Goal: Leave review/rating: Leave review/rating

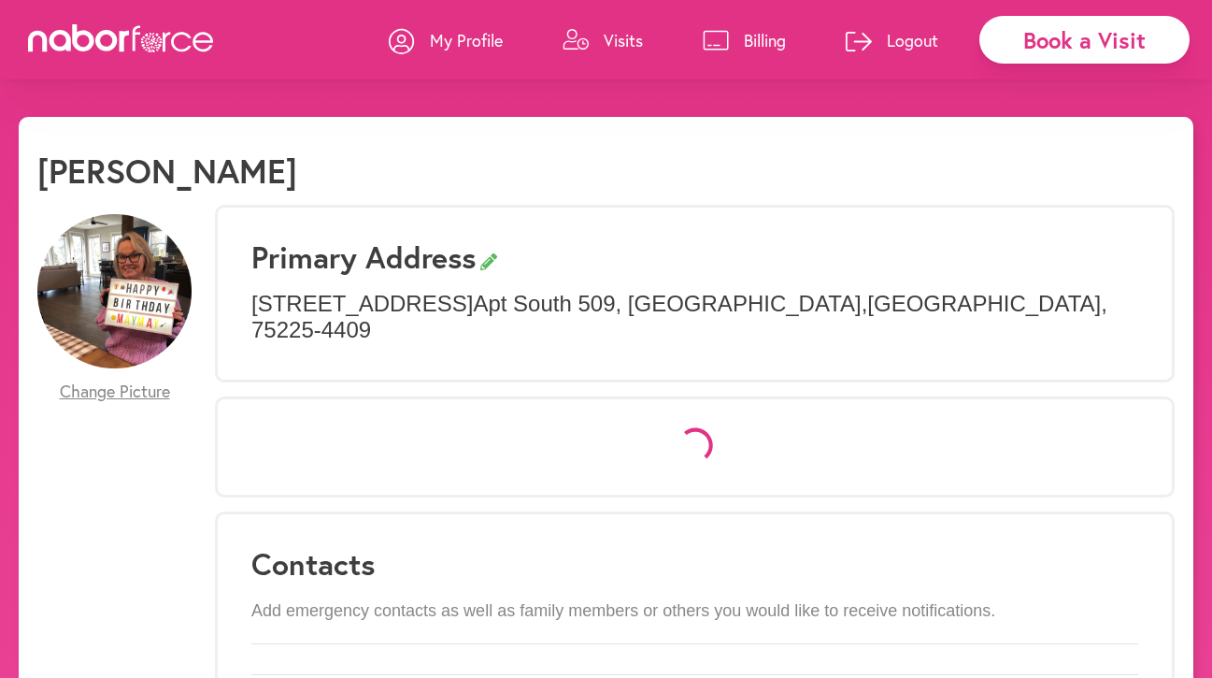
select select "*"
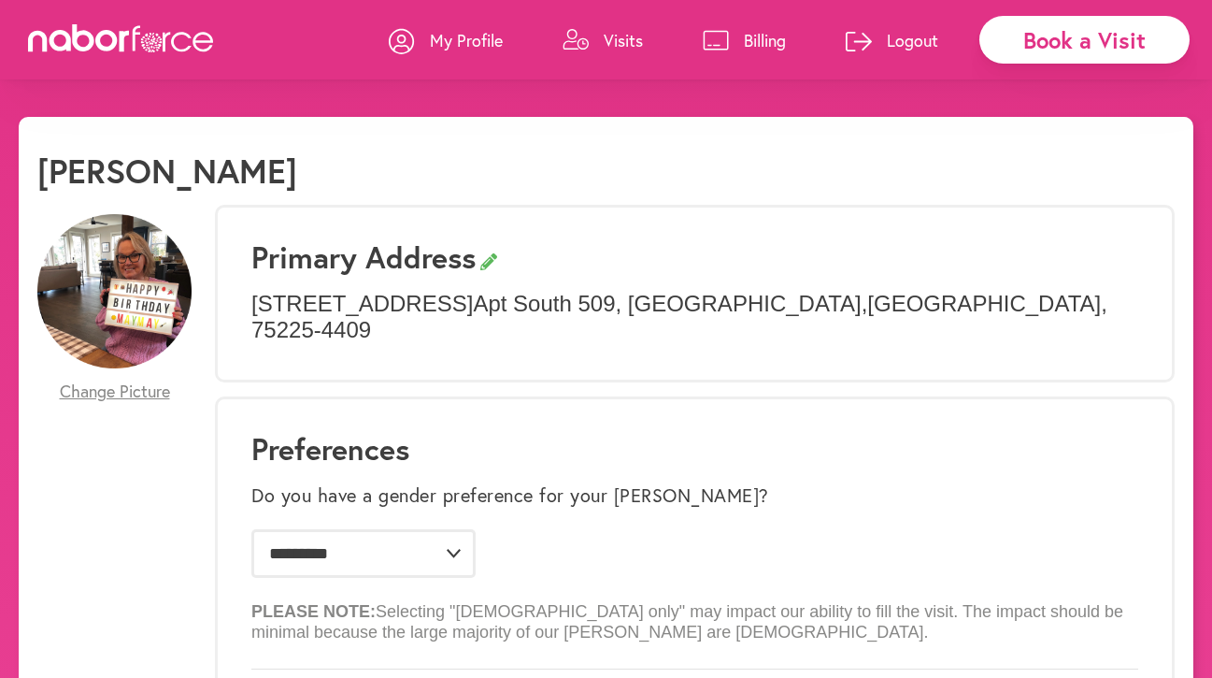
click at [614, 36] on p "Visits" at bounding box center [623, 40] width 39 height 22
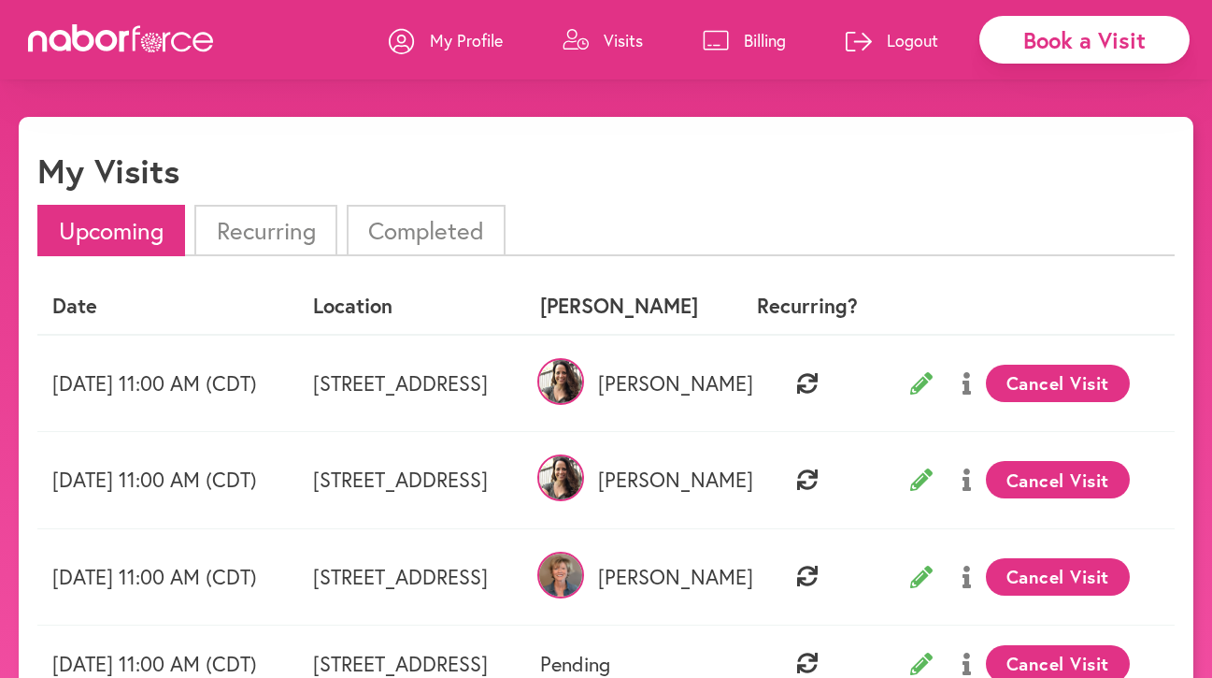
click at [400, 237] on li "Completed" at bounding box center [426, 230] width 159 height 51
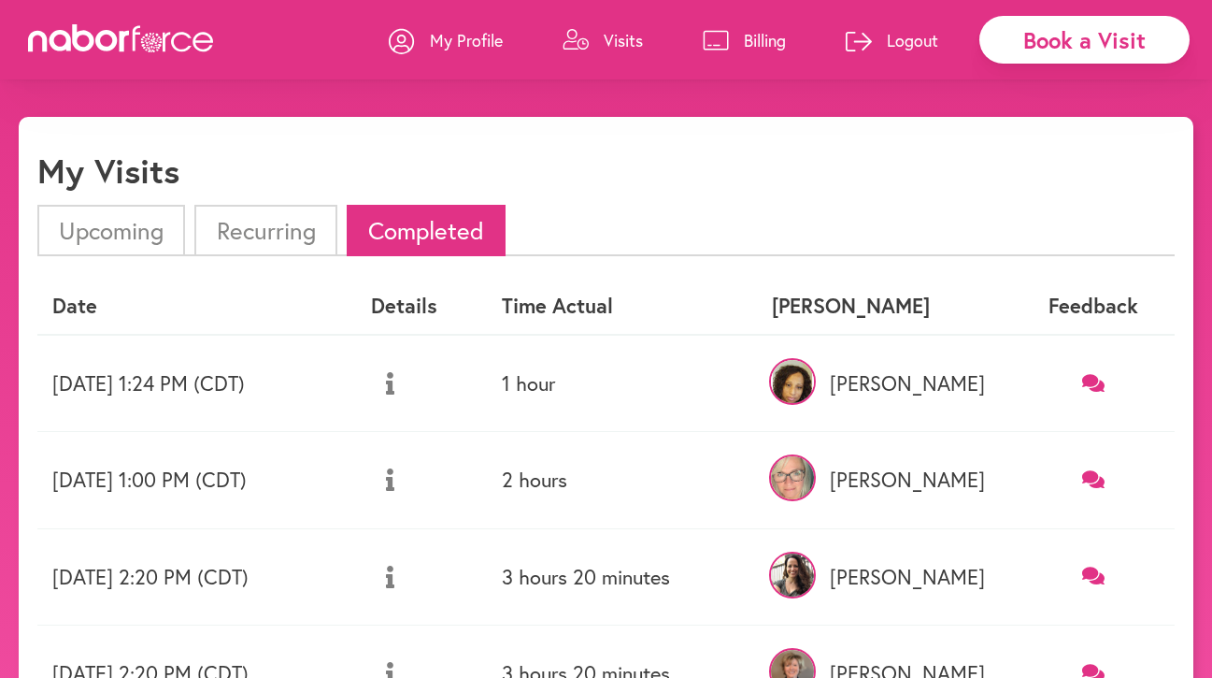
click at [1094, 377] on icon at bounding box center [1094, 383] width 23 height 18
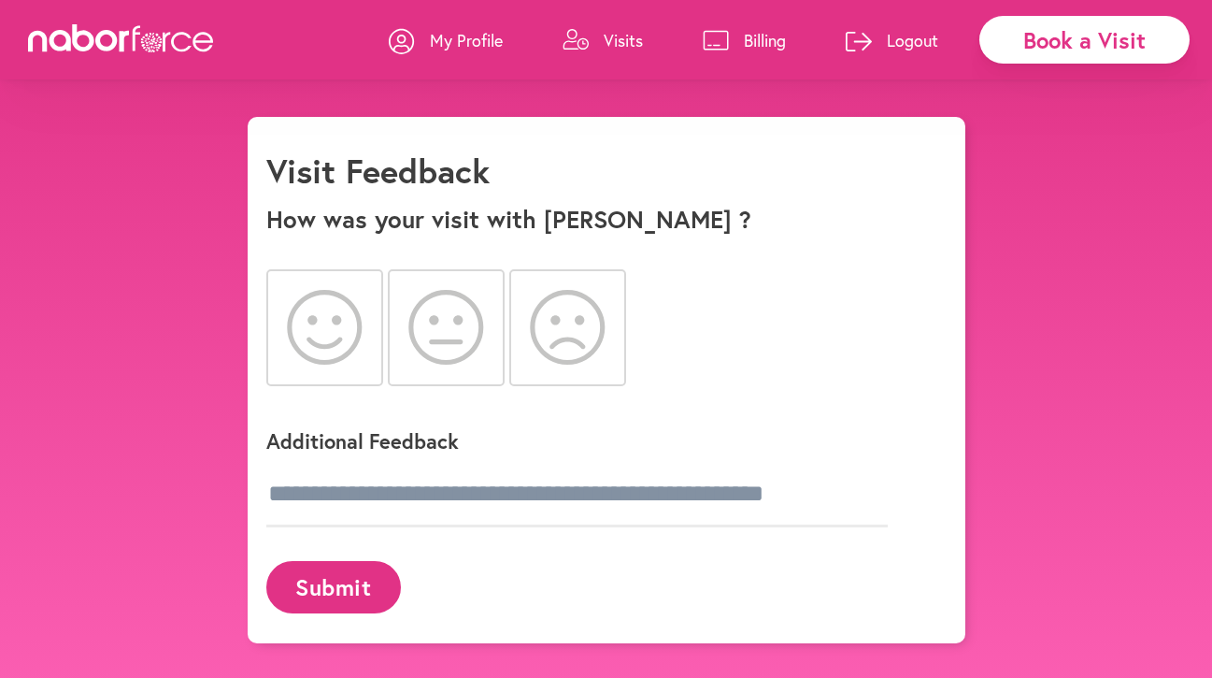
click at [563, 358] on icon at bounding box center [568, 327] width 76 height 75
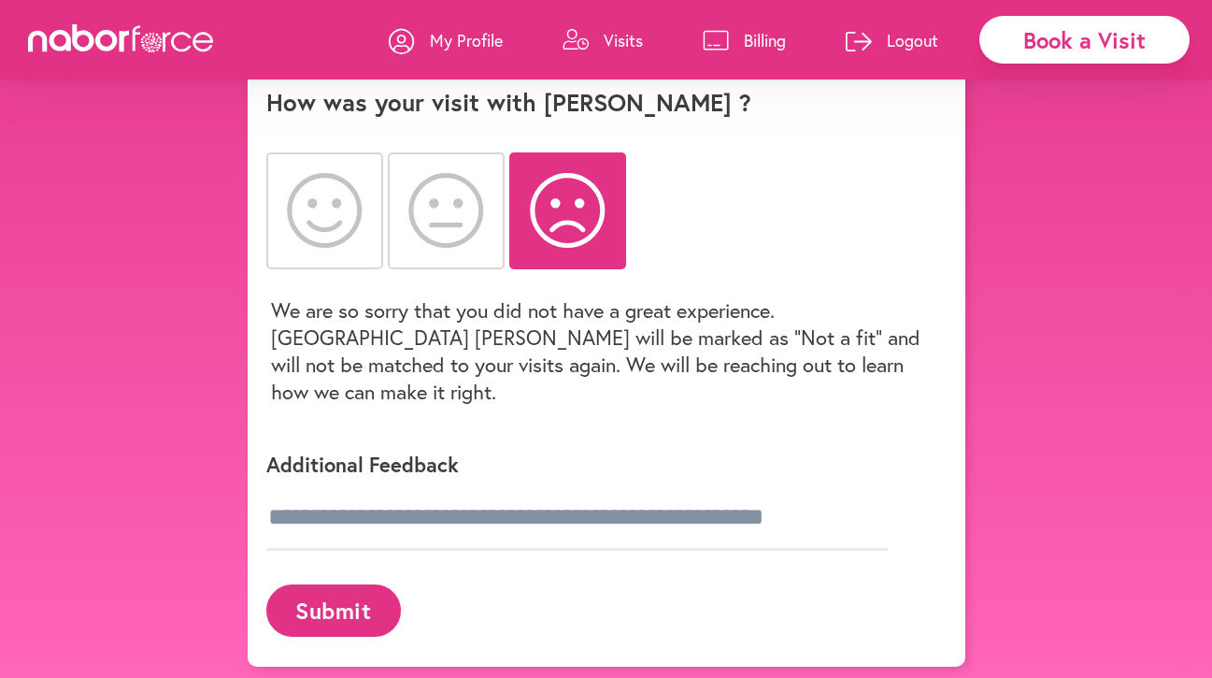
scroll to position [136, 0]
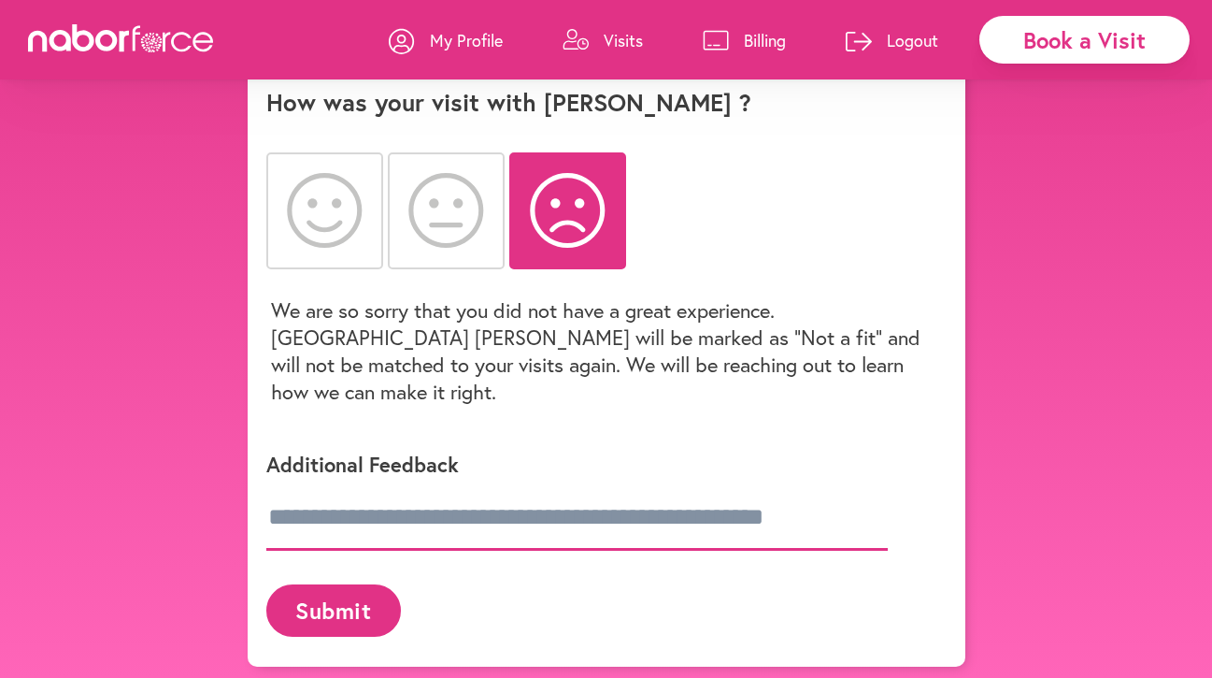
click at [406, 485] on input "text" at bounding box center [577, 517] width 622 height 65
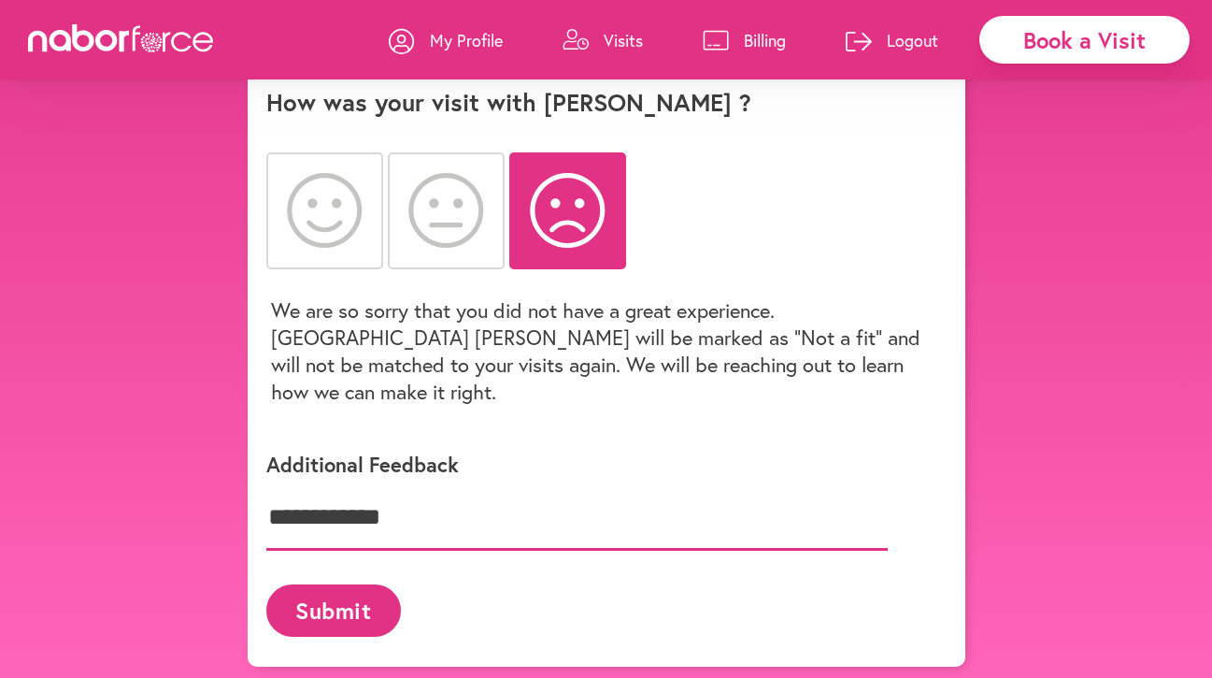
type input "**********"
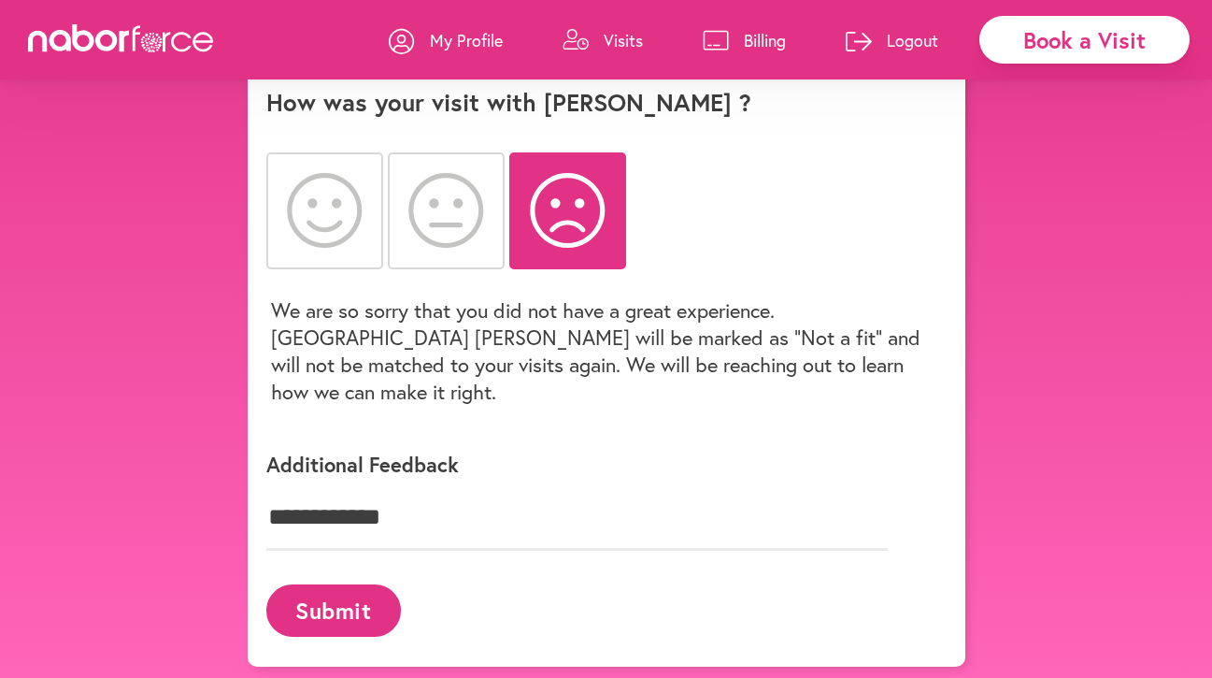
click at [359, 584] on button "Submit" at bounding box center [333, 609] width 135 height 51
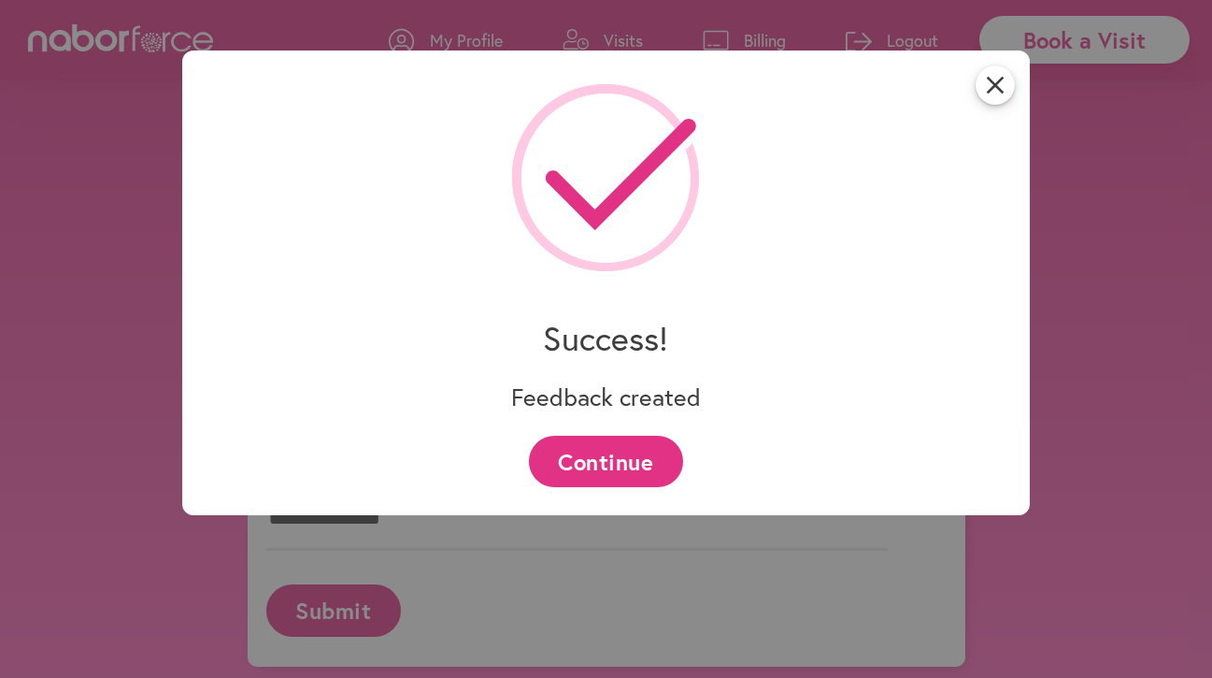
click at [670, 466] on button "Continue" at bounding box center [606, 461] width 154 height 51
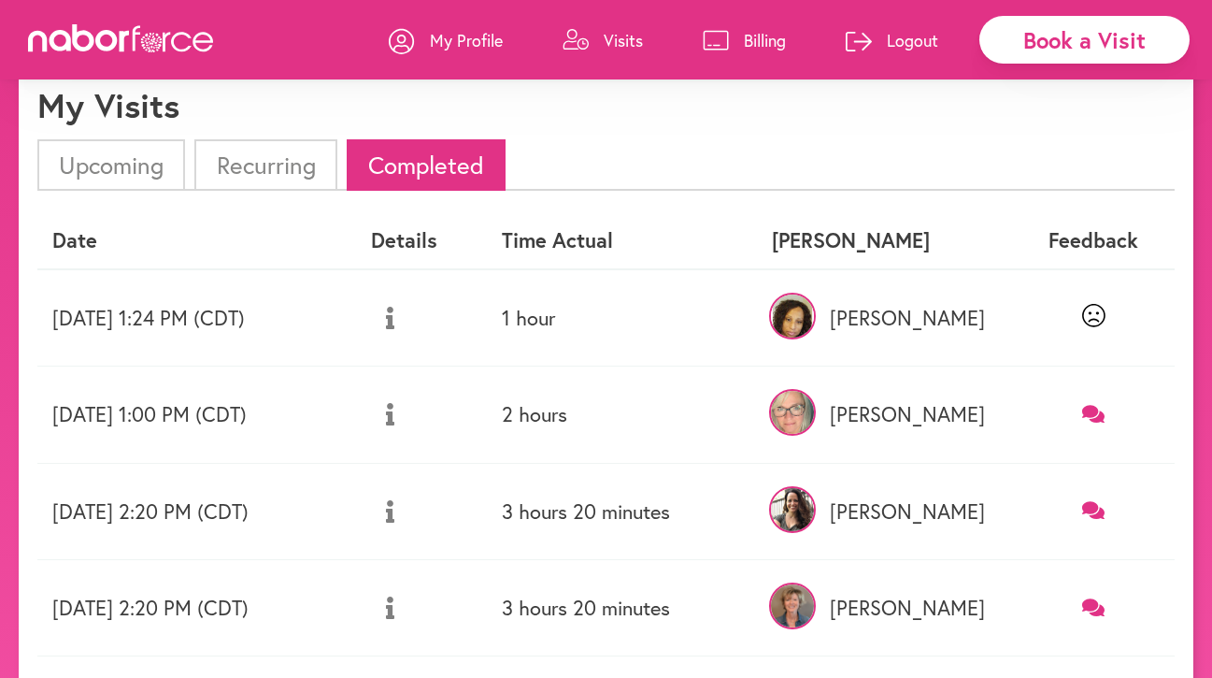
scroll to position [65, 0]
click at [394, 316] on icon at bounding box center [390, 318] width 8 height 22
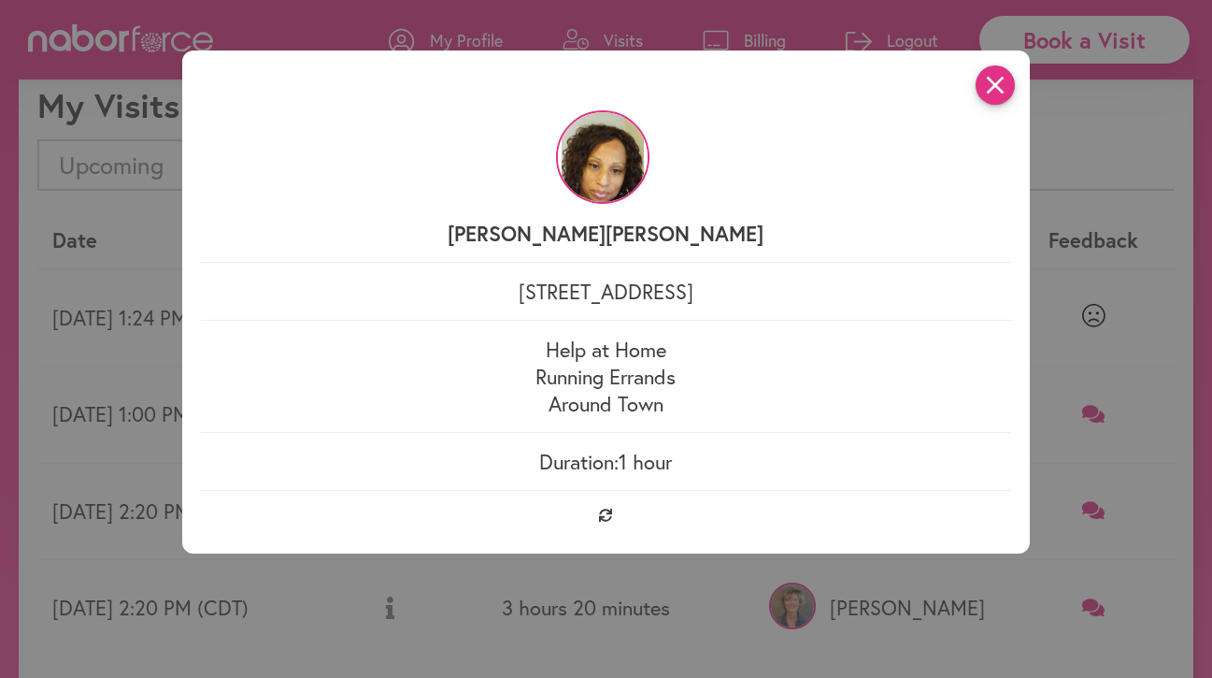
click at [997, 83] on icon "close" at bounding box center [995, 84] width 39 height 39
